Goal: Transaction & Acquisition: Download file/media

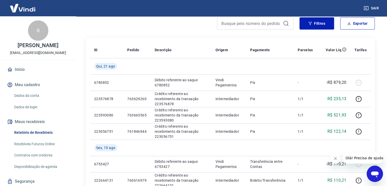
scroll to position [39, 0]
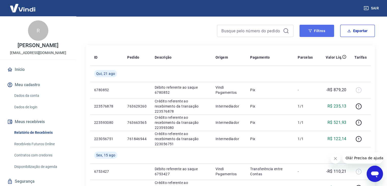
click at [311, 34] on button "Filtros" at bounding box center [316, 31] width 35 height 12
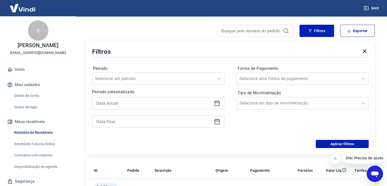
click at [218, 103] on icon at bounding box center [217, 103] width 6 height 6
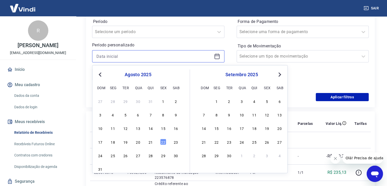
scroll to position [90, 0]
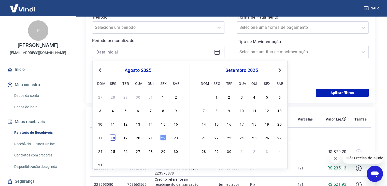
click at [114, 137] on div "18" at bounding box center [113, 137] width 6 height 6
type input "[DATE]"
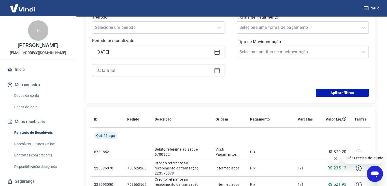
click at [217, 74] on div at bounding box center [158, 70] width 132 height 12
click at [217, 69] on icon at bounding box center [217, 70] width 6 height 6
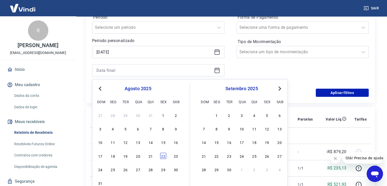
click at [164, 157] on div "22" at bounding box center [163, 155] width 6 height 6
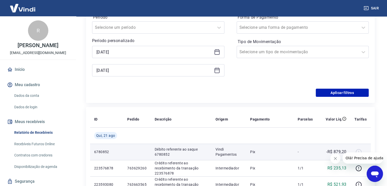
type input "[DATE]"
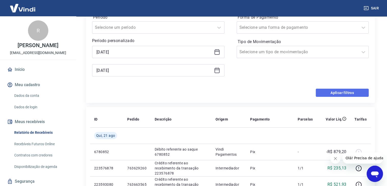
click at [332, 95] on button "Aplicar filtros" at bounding box center [342, 93] width 53 height 8
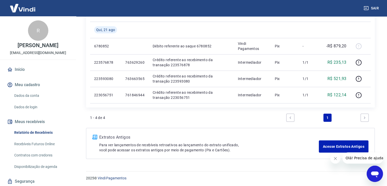
scroll to position [83, 0]
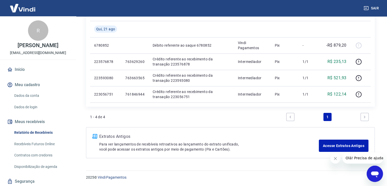
click at [335, 159] on icon "Fechar mensagem da empresa" at bounding box center [335, 158] width 4 height 4
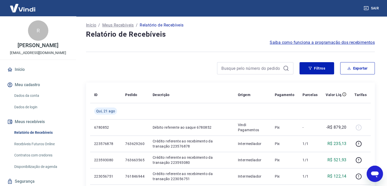
scroll to position [2, 0]
click at [357, 70] on button "Exportar" at bounding box center [357, 68] width 35 height 12
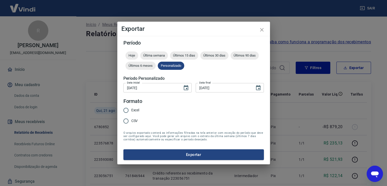
type input "[DATE]"
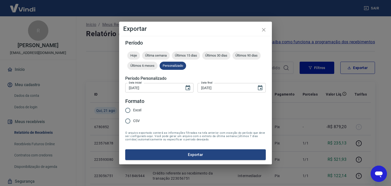
click at [129, 109] on input "Excel" at bounding box center [127, 110] width 11 height 11
radio input "true"
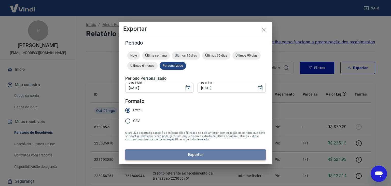
click at [205, 155] on button "Exportar" at bounding box center [195, 154] width 140 height 11
